Goal: Task Accomplishment & Management: Complete application form

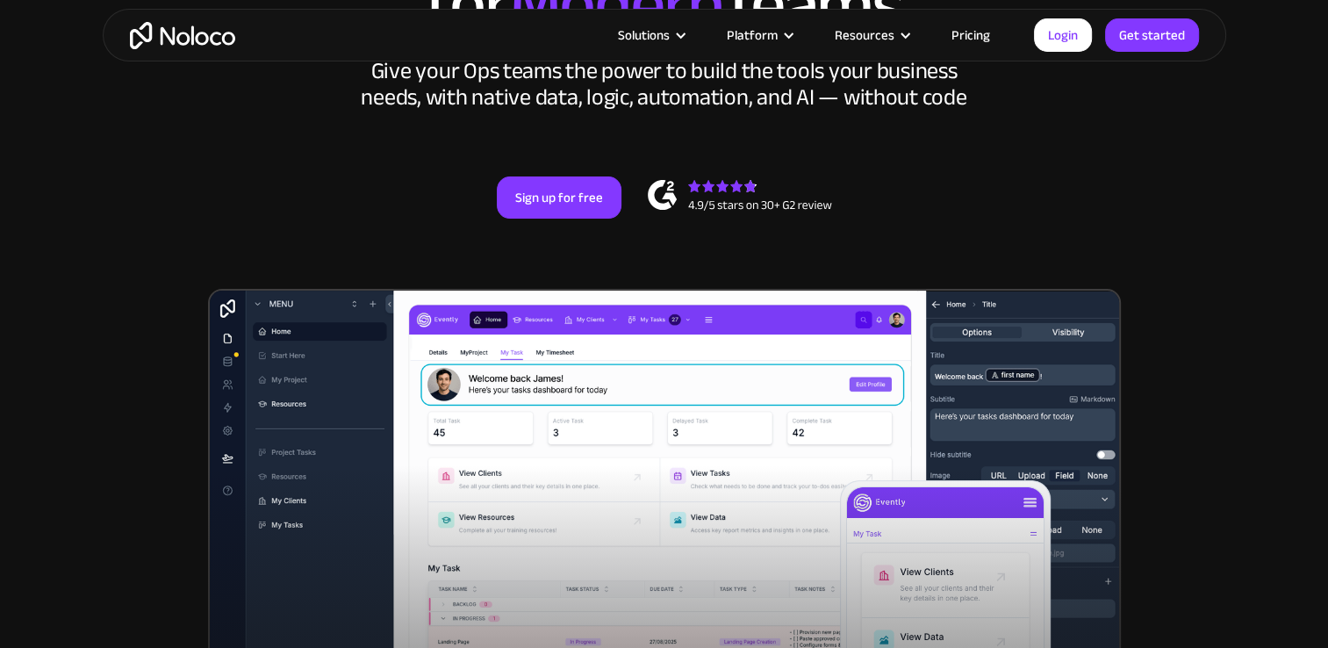
scroll to position [225, 0]
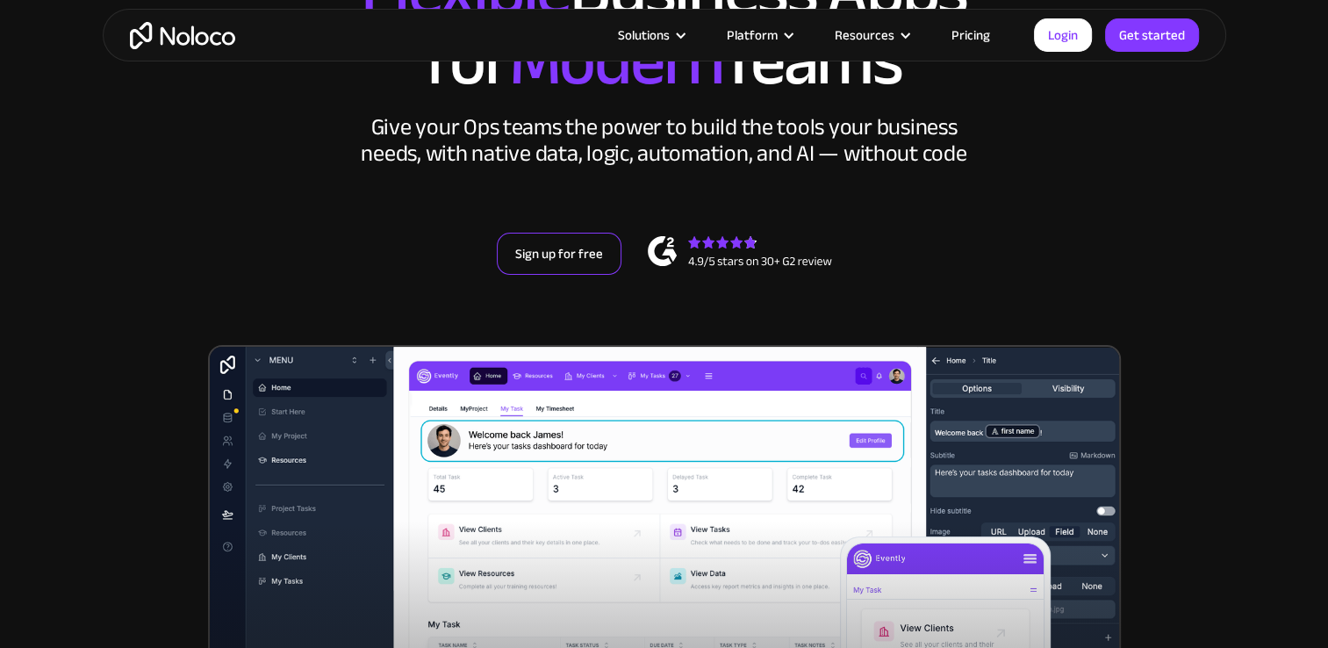
click at [554, 255] on link "Sign up for free" at bounding box center [559, 254] width 125 height 42
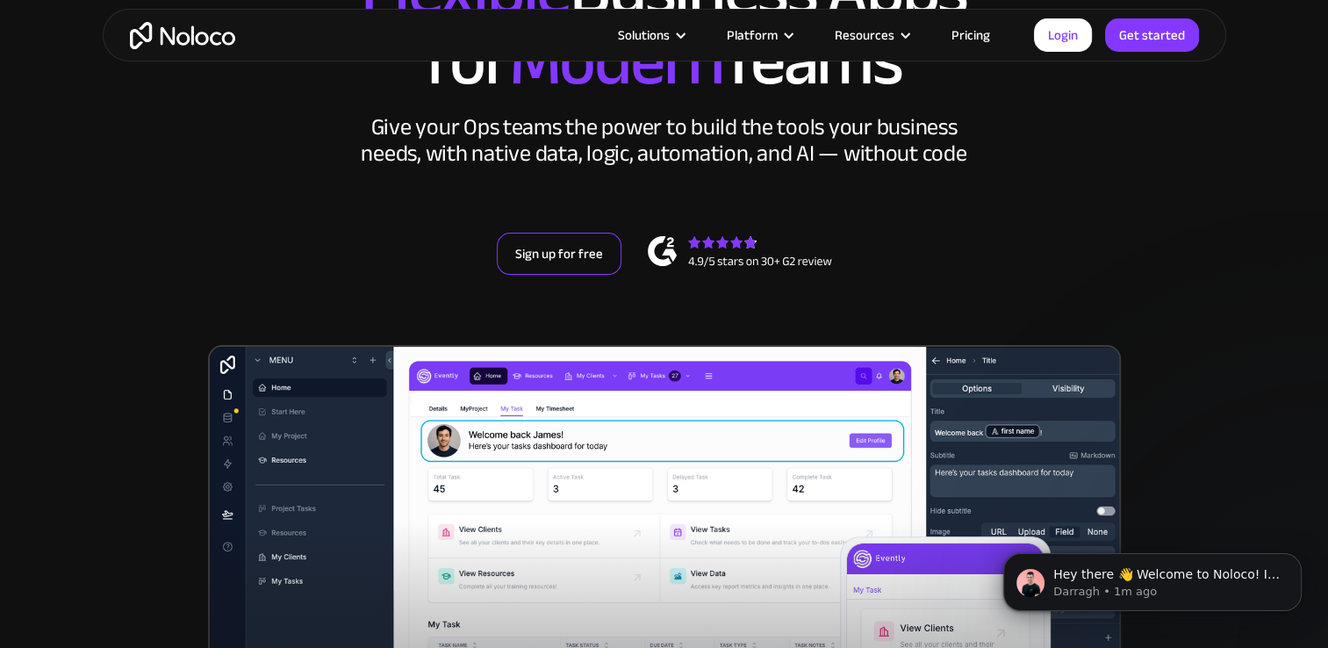
scroll to position [0, 0]
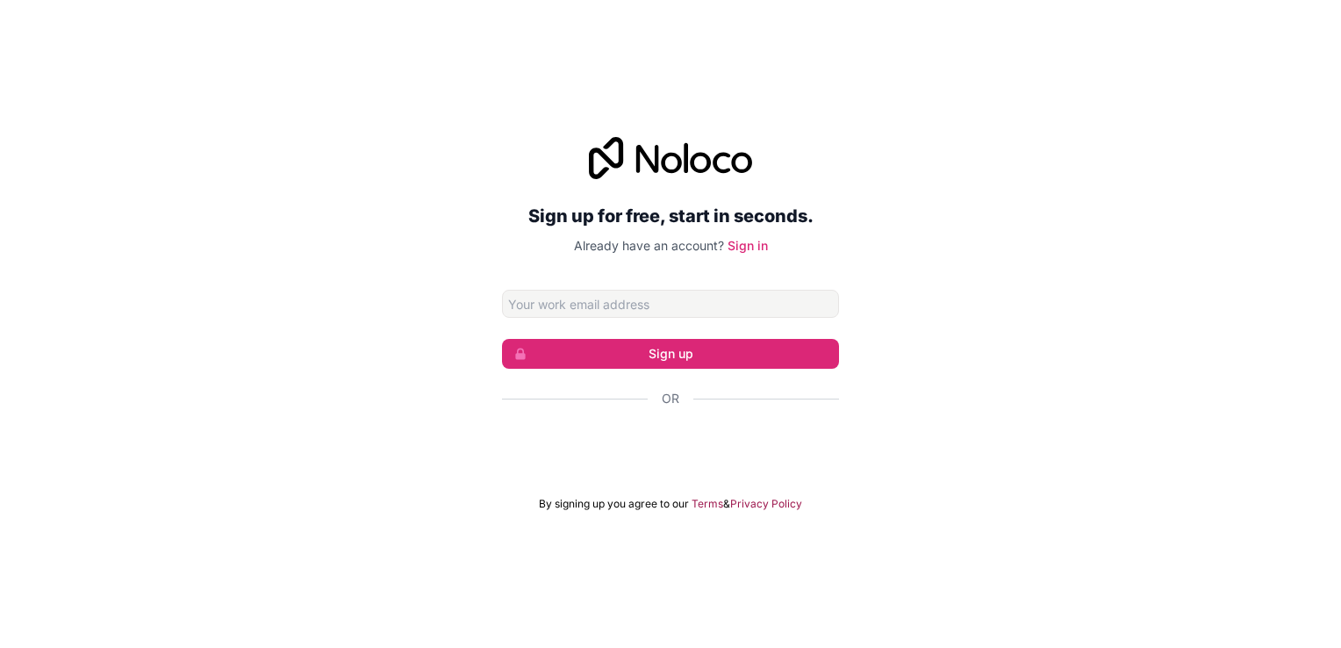
click at [1001, 451] on div "Sign up for free, start in seconds. Already have an account? Sign in Sign up Or…" at bounding box center [670, 323] width 1341 height 423
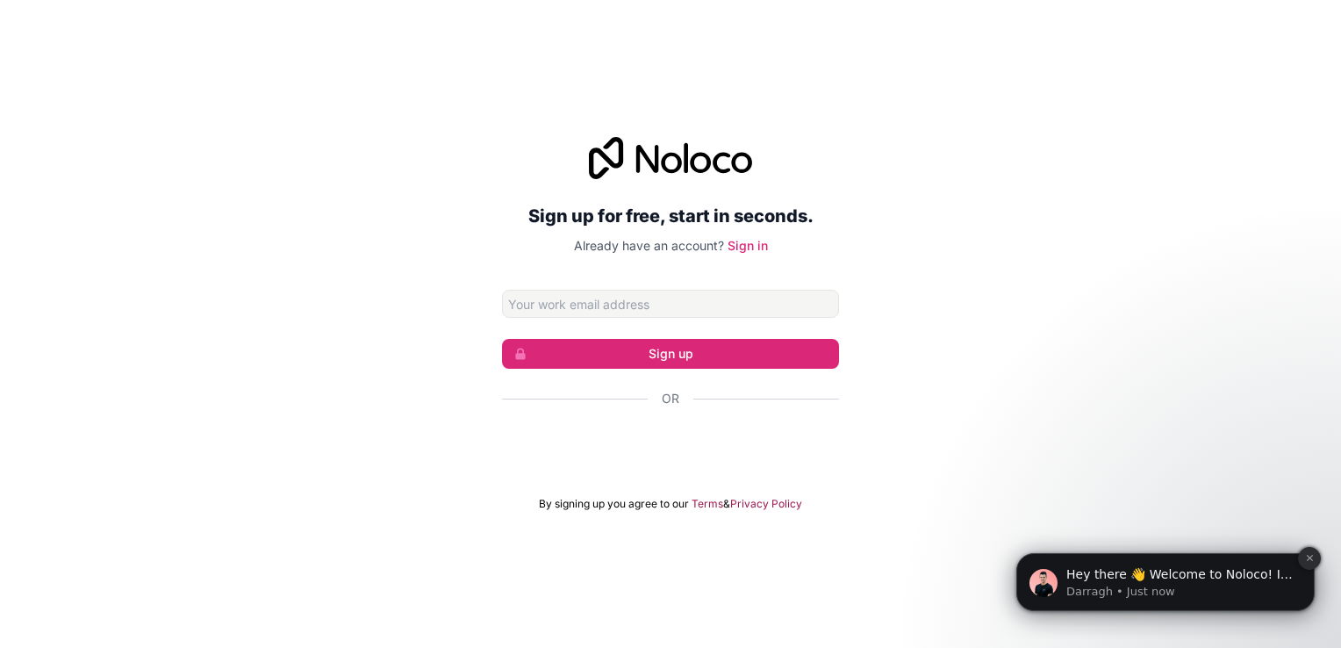
click at [1309, 562] on icon "Dismiss notification" at bounding box center [1310, 558] width 10 height 10
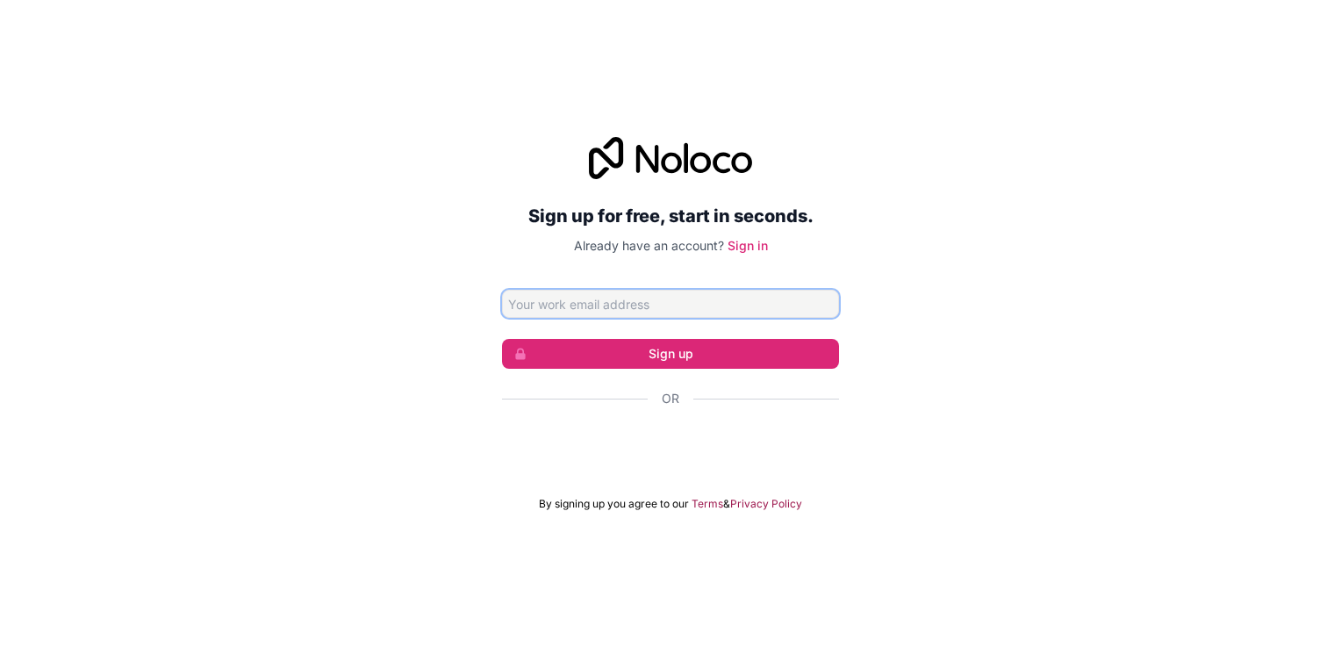
click at [710, 291] on input "Email address" at bounding box center [670, 304] width 337 height 28
type input "[EMAIL_ADDRESS][DOMAIN_NAME]"
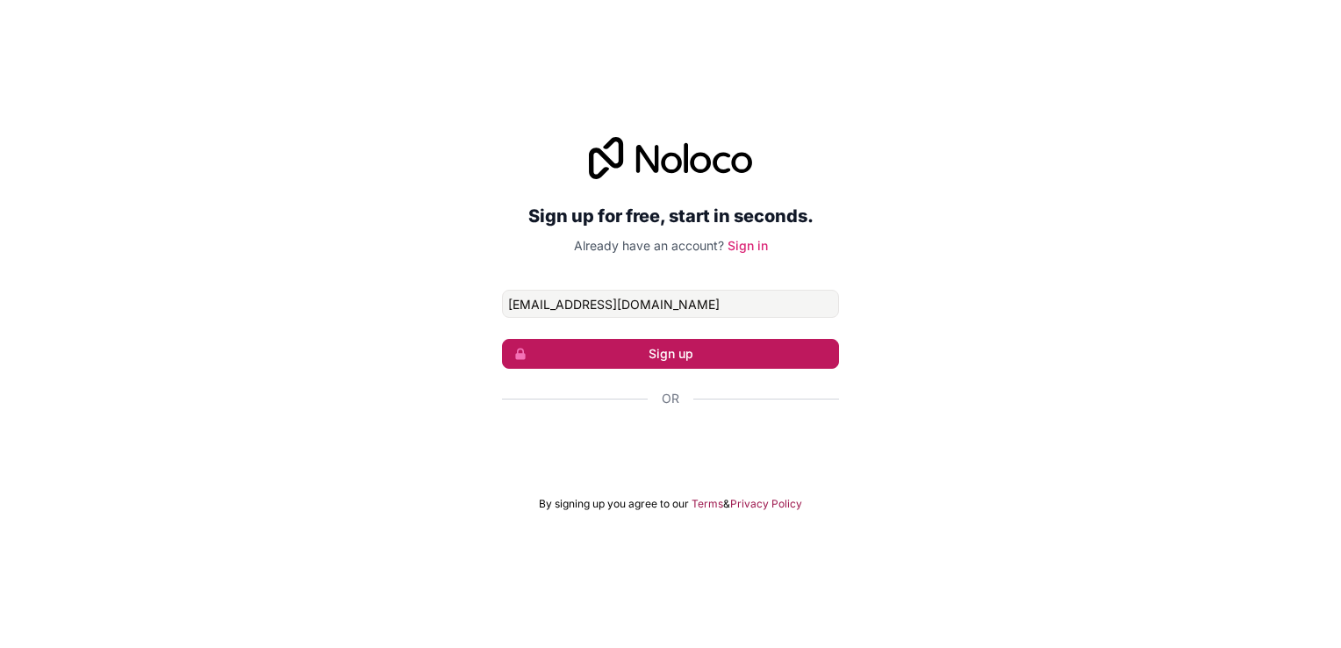
click at [707, 360] on button "Sign up" at bounding box center [670, 354] width 337 height 30
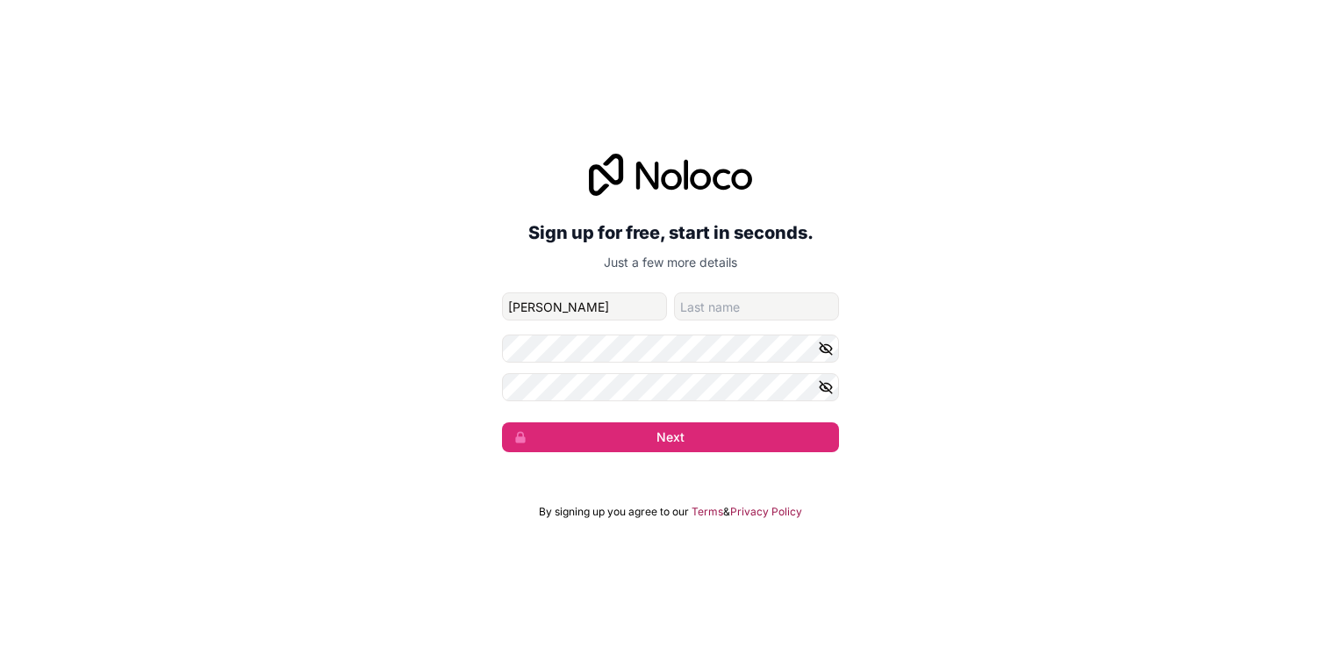
type input "[PERSON_NAME]"
click at [697, 302] on input "family-name" at bounding box center [756, 306] width 165 height 28
type input "[PERSON_NAME]"
click at [829, 350] on icon "button" at bounding box center [826, 348] width 12 height 8
click at [829, 391] on icon "button" at bounding box center [826, 387] width 16 height 16
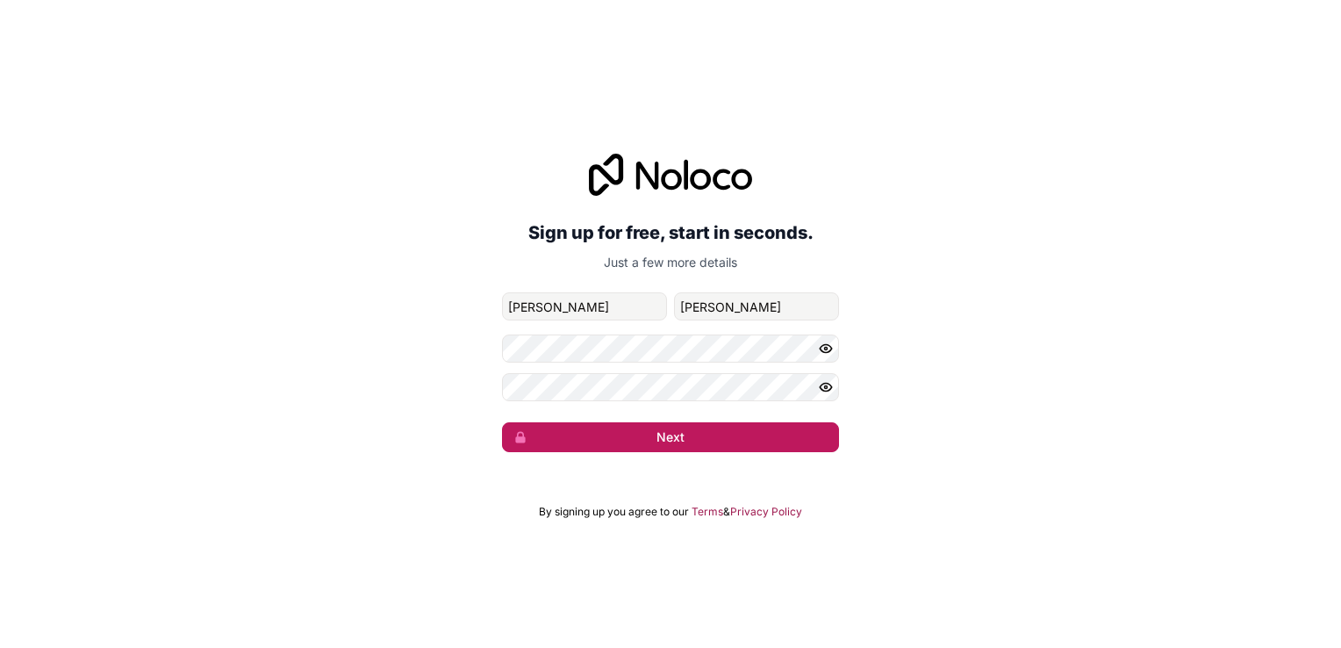
click at [730, 448] on button "Next" at bounding box center [670, 437] width 337 height 30
click at [633, 431] on button "Next" at bounding box center [670, 437] width 337 height 30
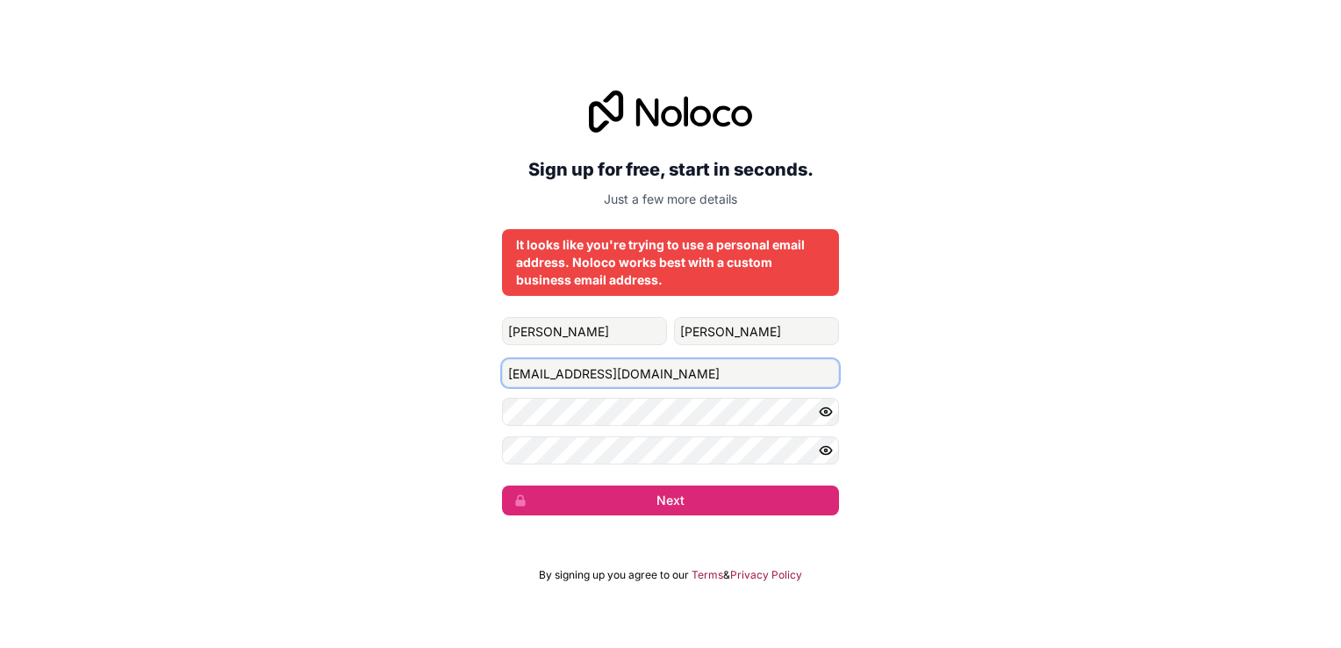
drag, startPoint x: 718, startPoint y: 374, endPoint x: 470, endPoint y: 385, distance: 247.8
click at [470, 385] on div "Sign up for free, start in seconds. Just a few more details It looks like you'r…" at bounding box center [670, 303] width 1341 height 474
type input "[EMAIL_ADDRESS][DOMAIN_NAME]"
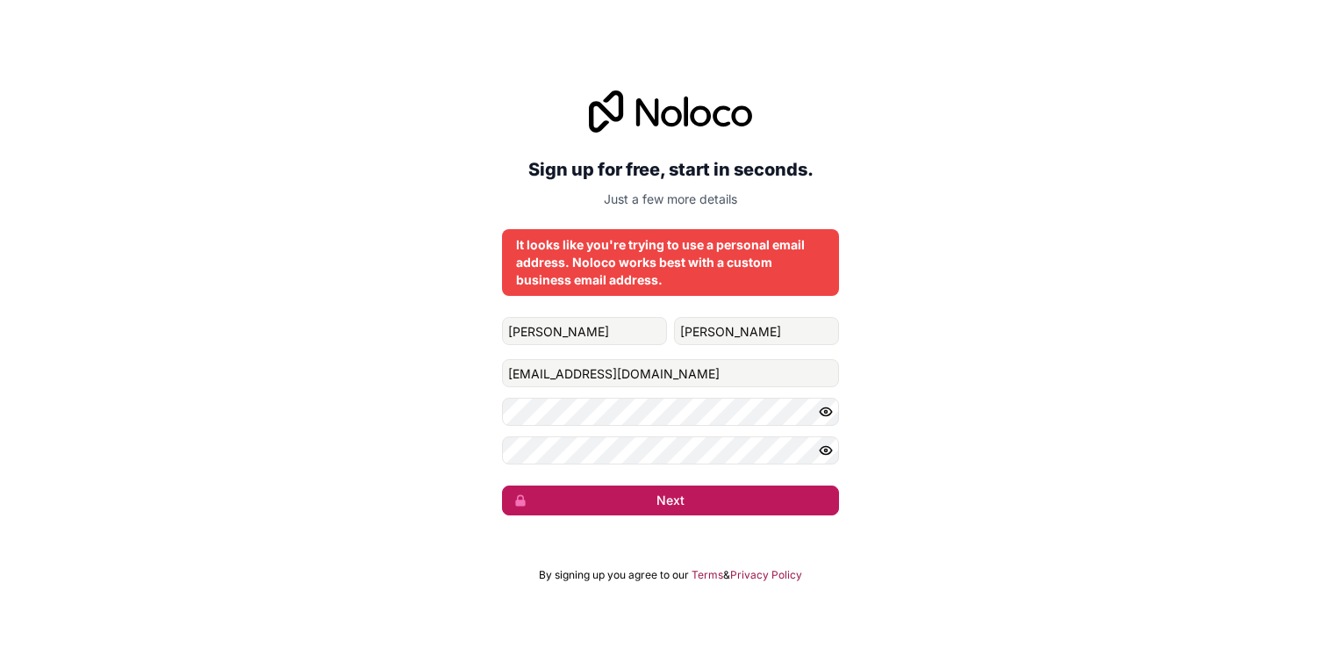
click at [642, 490] on button "Next" at bounding box center [670, 500] width 337 height 30
click at [640, 497] on button "Next" at bounding box center [670, 500] width 337 height 30
click at [640, 497] on button "submit" at bounding box center [670, 500] width 337 height 30
click at [640, 497] on button "Next" at bounding box center [670, 500] width 337 height 30
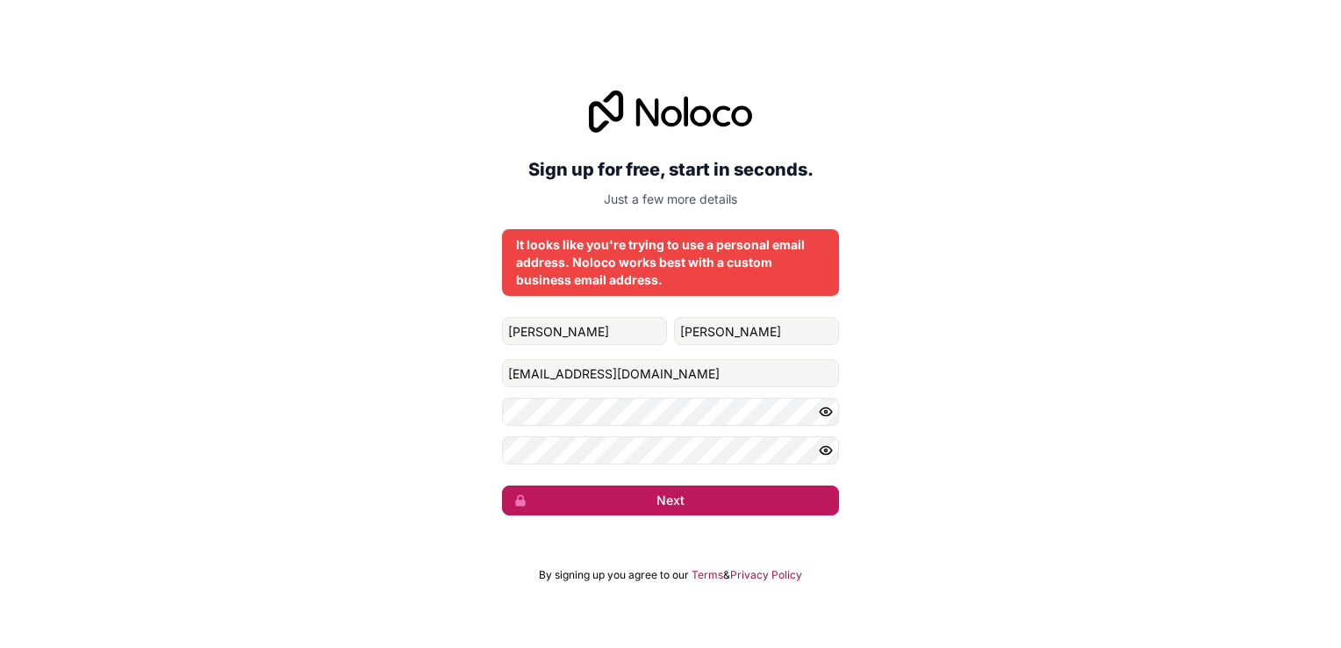
click at [640, 497] on button "Next" at bounding box center [670, 500] width 337 height 30
